Goal: Information Seeking & Learning: Learn about a topic

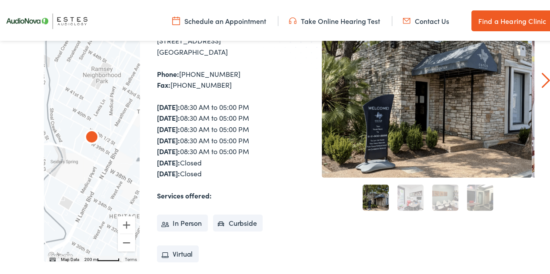
scroll to position [130, 0]
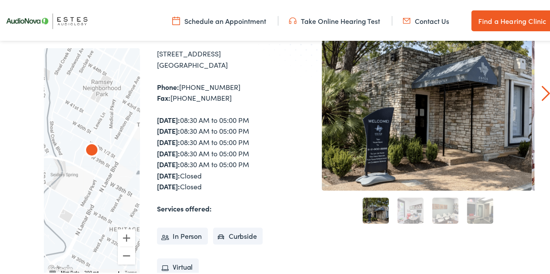
click at [405, 209] on link "2" at bounding box center [410, 209] width 26 height 26
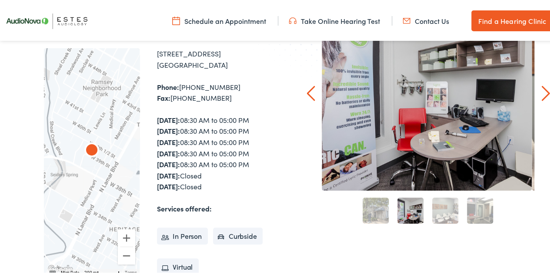
click at [437, 216] on link "3" at bounding box center [445, 209] width 26 height 26
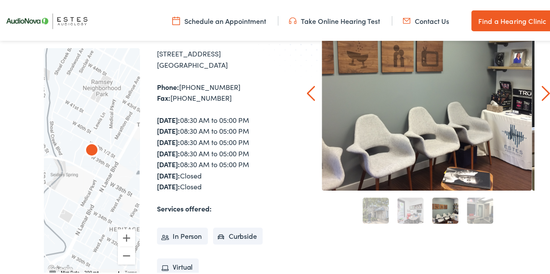
click at [479, 211] on link "4" at bounding box center [480, 209] width 26 height 26
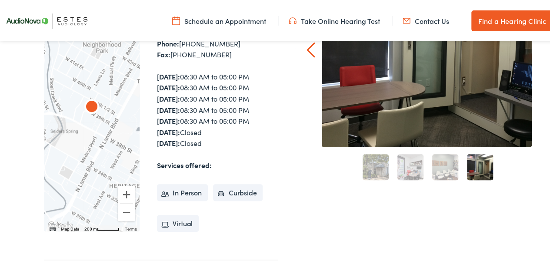
scroll to position [0, 0]
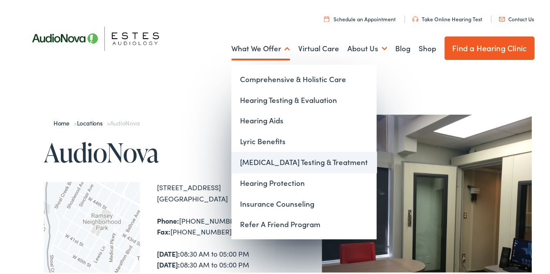
click at [276, 159] on link "[MEDICAL_DATA] Testing & Treatment" at bounding box center [303, 160] width 145 height 21
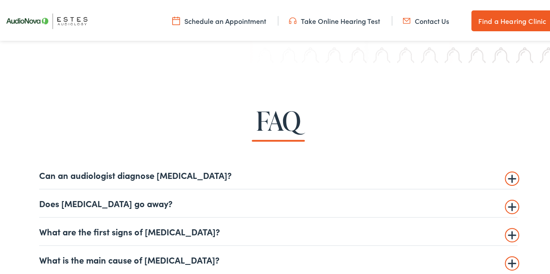
scroll to position [1913, 0]
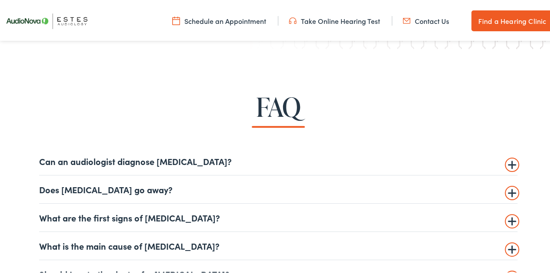
click at [507, 165] on details "Can an audiologist diagnose tinnitus? Yes! As part of a thorough examination, a…" at bounding box center [278, 160] width 478 height 28
click at [511, 192] on summary "Does tinnitus go away?" at bounding box center [278, 188] width 478 height 10
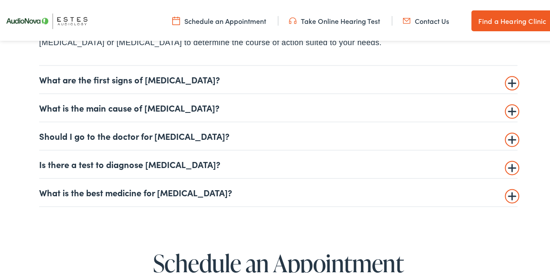
scroll to position [2174, 0]
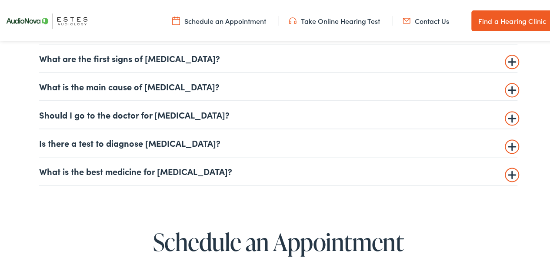
click at [511, 164] on summary "What is the best medicine for tinnitus?" at bounding box center [278, 169] width 478 height 10
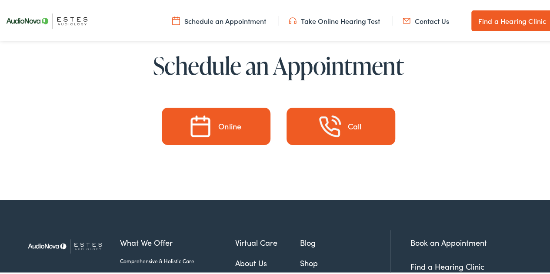
scroll to position [2511, 0]
